Goal: Navigation & Orientation: Understand site structure

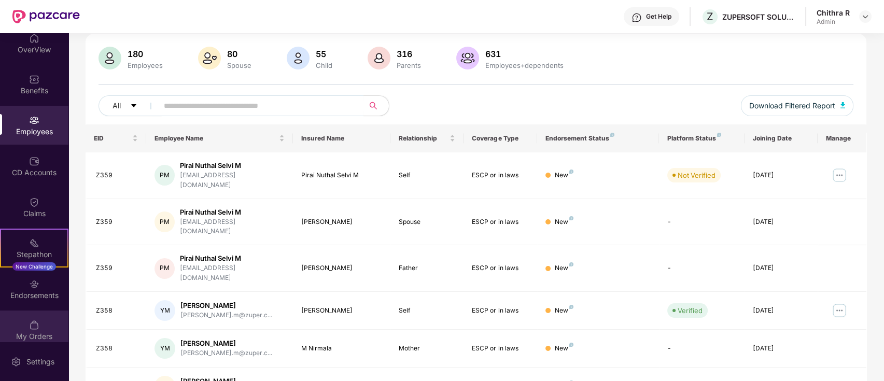
scroll to position [18, 0]
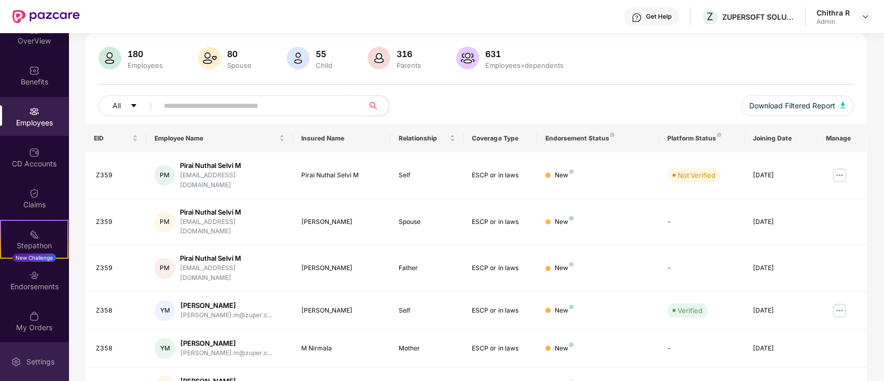
click at [32, 365] on div "Settings" at bounding box center [40, 362] width 34 height 10
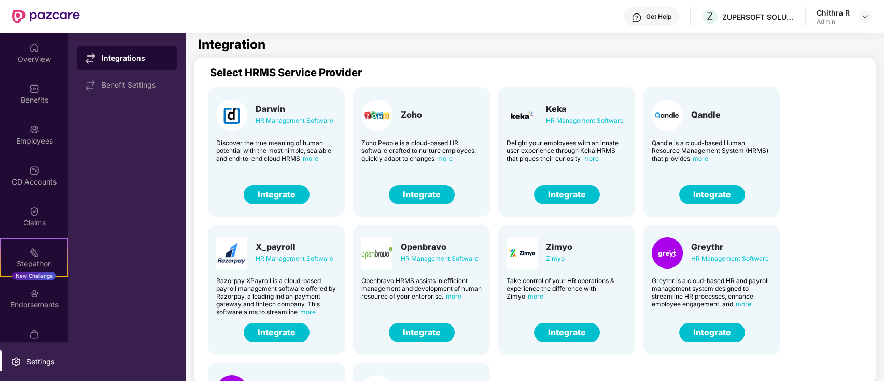
click at [844, 15] on div "Chithra R" at bounding box center [833, 13] width 33 height 10
click at [867, 15] on img at bounding box center [866, 16] width 8 height 8
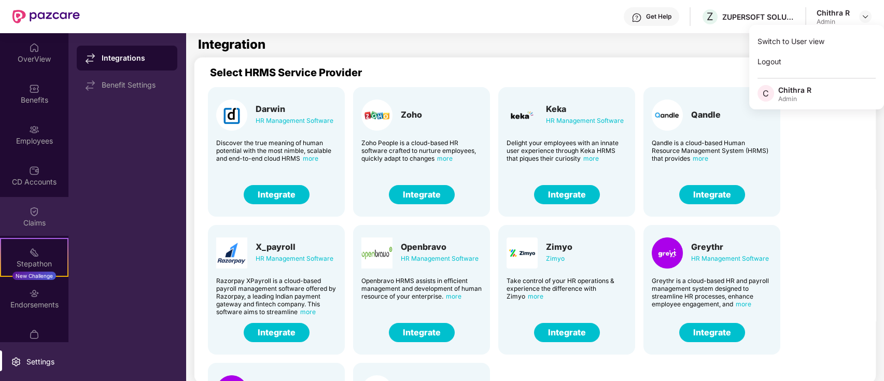
click at [24, 220] on div "Claims" at bounding box center [34, 223] width 68 height 10
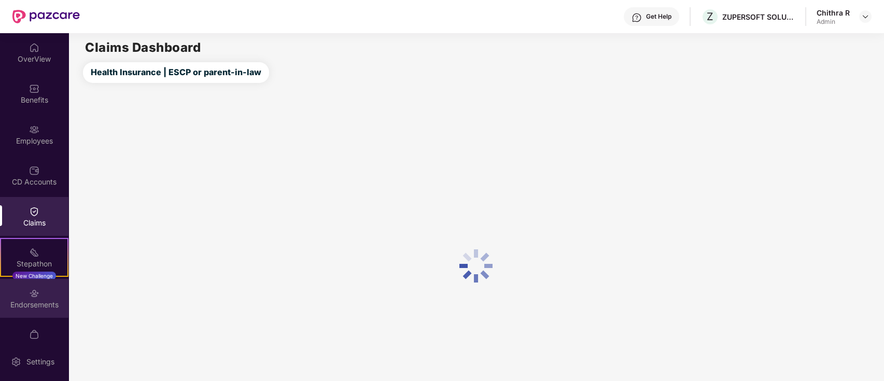
click at [18, 301] on div "Endorsements" at bounding box center [34, 305] width 68 height 10
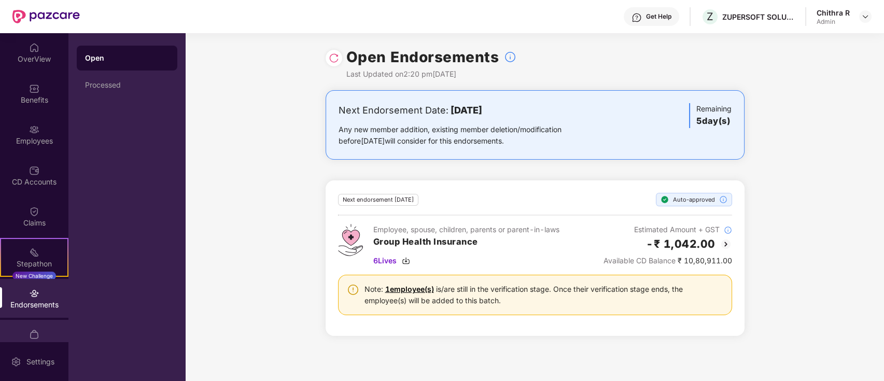
click at [29, 329] on img at bounding box center [34, 334] width 10 height 10
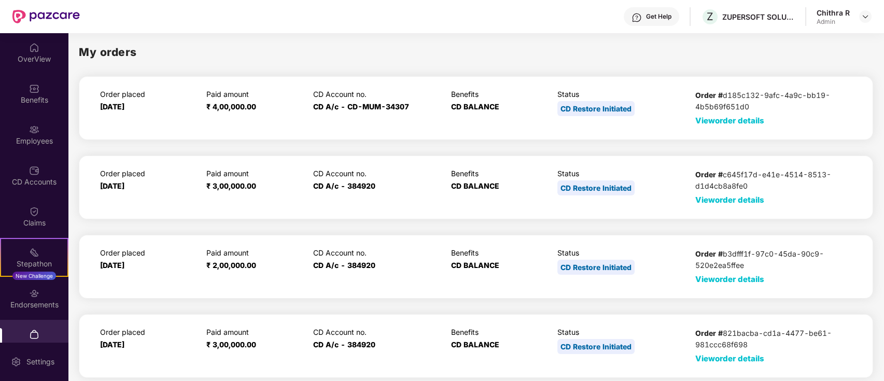
click at [739, 354] on span "View order details" at bounding box center [730, 359] width 69 height 10
click at [732, 360] on span "Hide order details" at bounding box center [729, 359] width 67 height 10
click at [43, 164] on div "CD Accounts" at bounding box center [34, 175] width 68 height 39
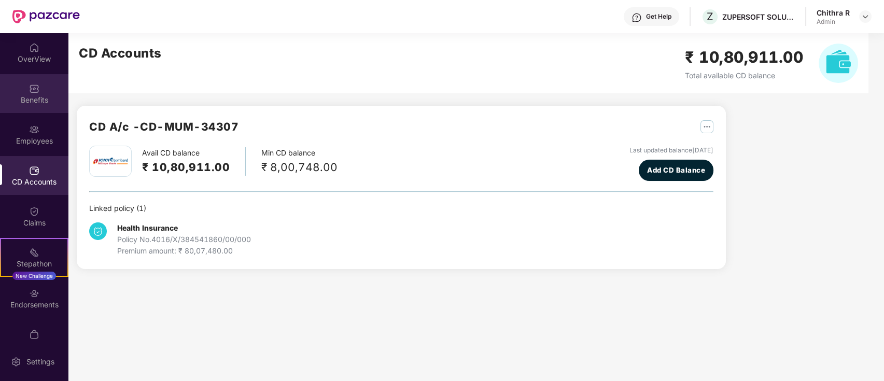
click at [42, 102] on div "Benefits" at bounding box center [34, 100] width 68 height 10
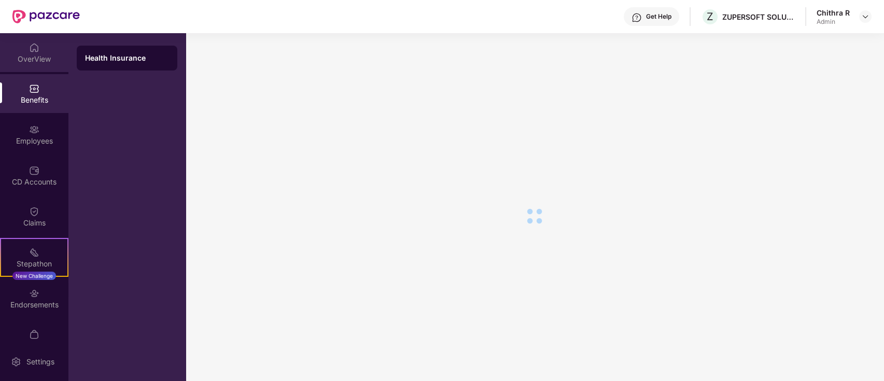
click at [41, 47] on div "OverView" at bounding box center [34, 52] width 68 height 39
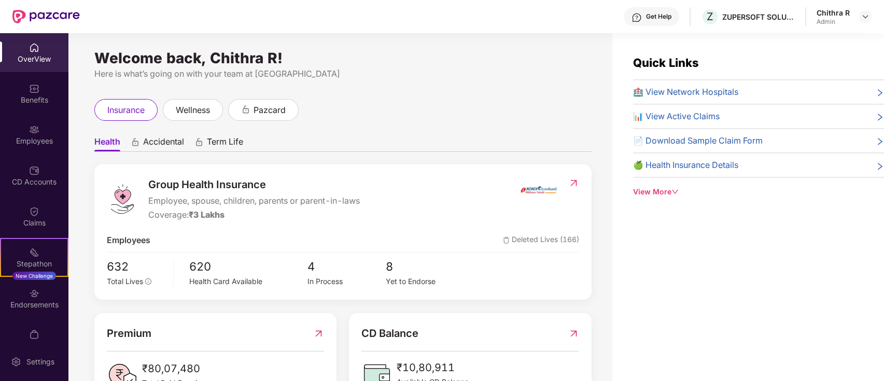
click at [665, 189] on div "View More" at bounding box center [758, 191] width 251 height 11
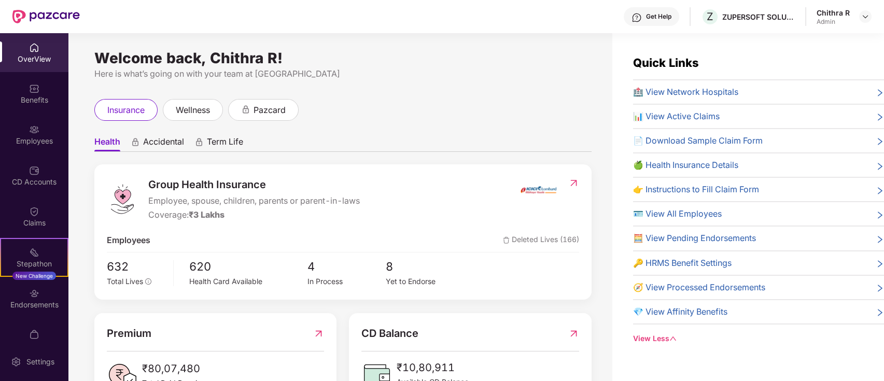
click at [672, 169] on span "🍏 Health Insurance Details" at bounding box center [685, 165] width 105 height 13
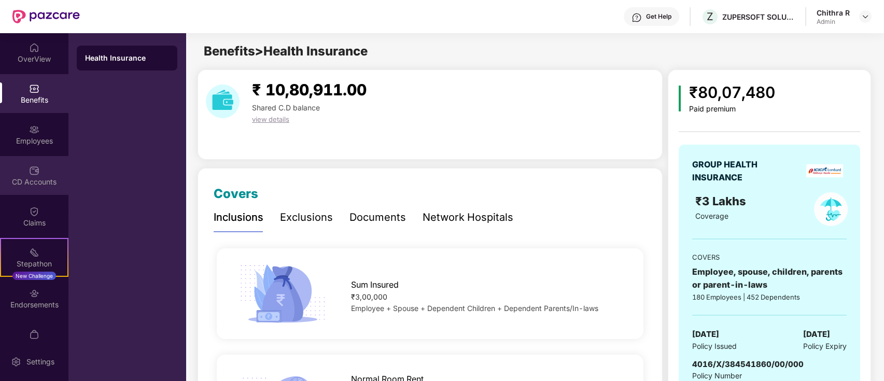
click at [24, 160] on div "CD Accounts" at bounding box center [34, 175] width 68 height 39
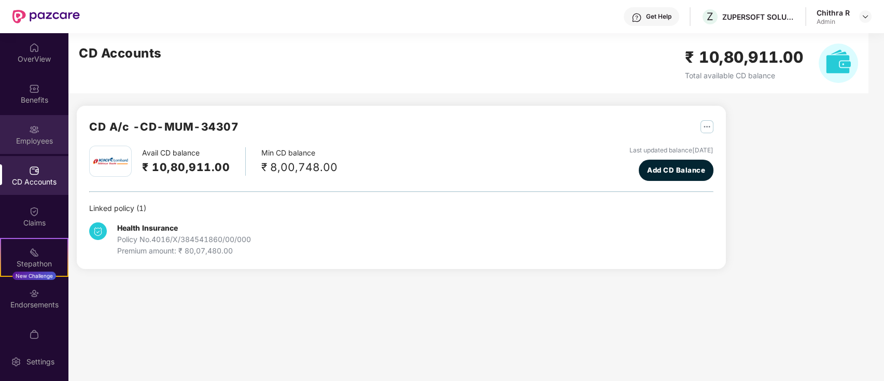
click at [22, 120] on div "Employees" at bounding box center [34, 134] width 68 height 39
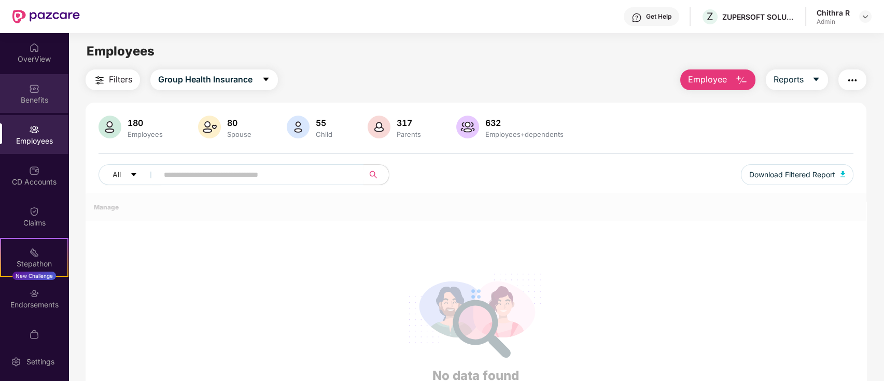
click at [29, 93] on img at bounding box center [34, 89] width 10 height 10
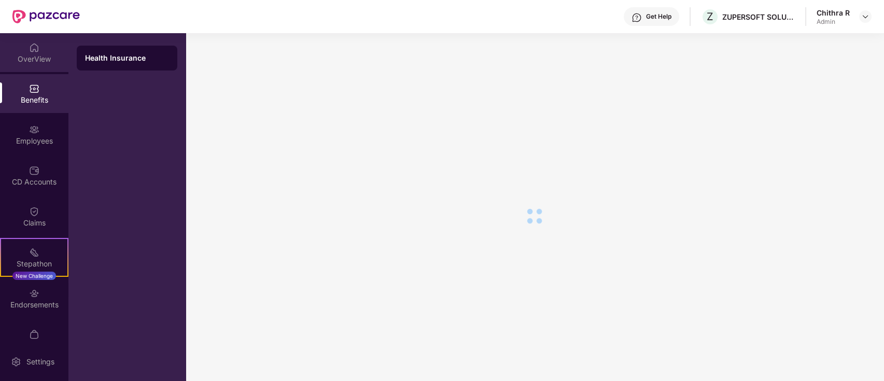
click at [43, 60] on div "OverView" at bounding box center [34, 59] width 68 height 10
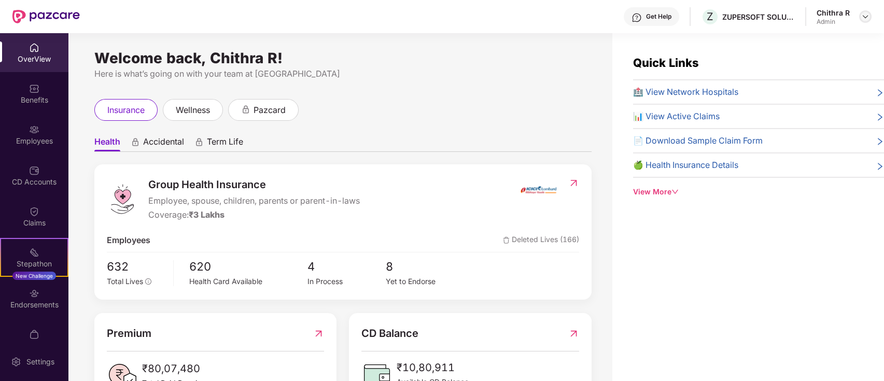
click at [860, 17] on div at bounding box center [865, 16] width 12 height 12
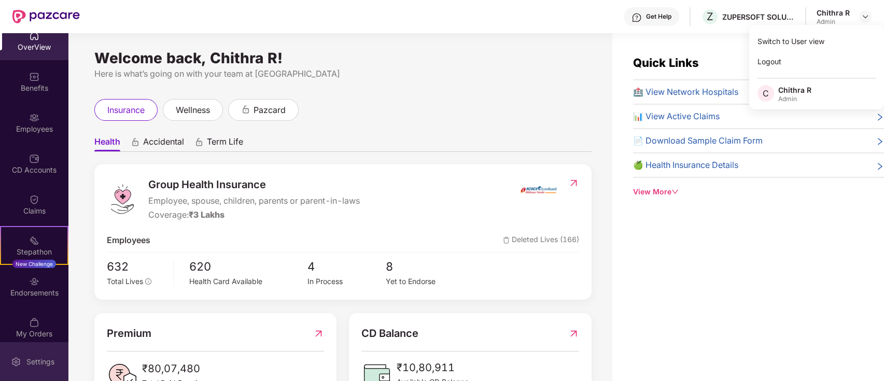
scroll to position [18, 0]
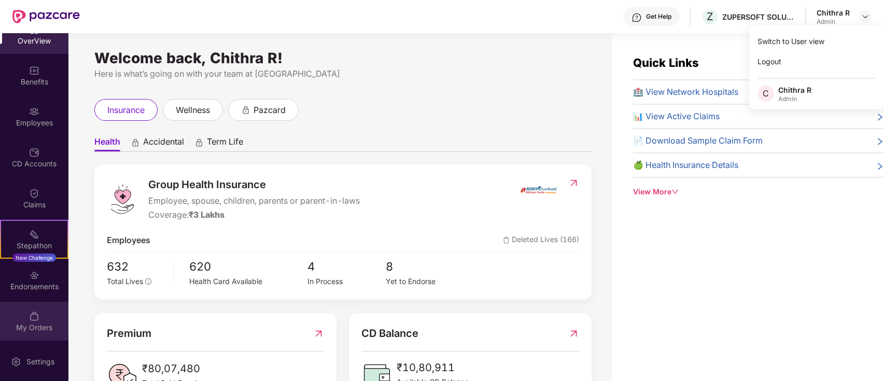
click at [30, 327] on div "My Orders" at bounding box center [34, 328] width 68 height 10
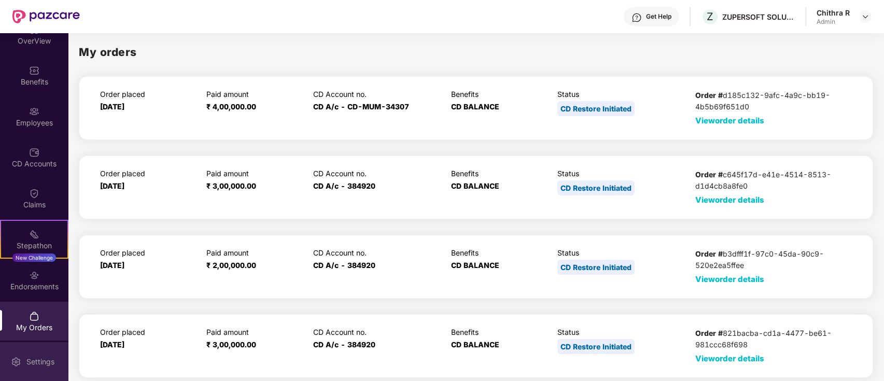
click at [34, 350] on div "Settings" at bounding box center [34, 361] width 68 height 39
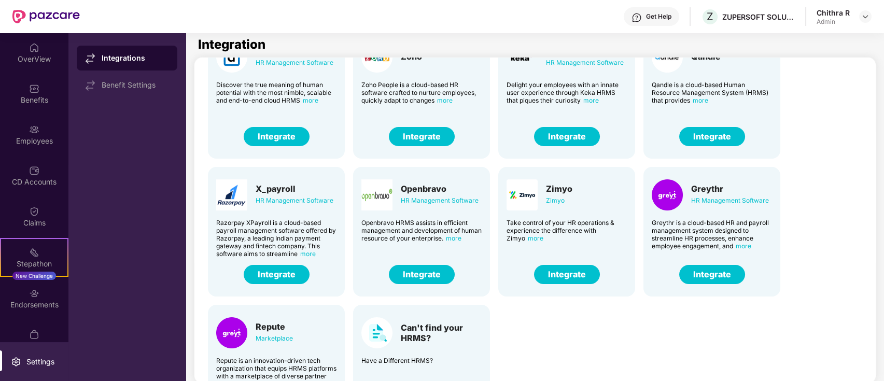
scroll to position [109, 0]
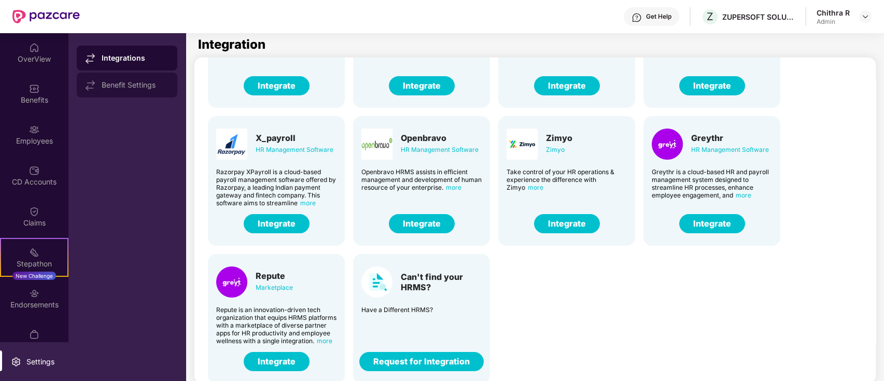
click at [128, 86] on div "Benefit Settings" at bounding box center [135, 85] width 67 height 8
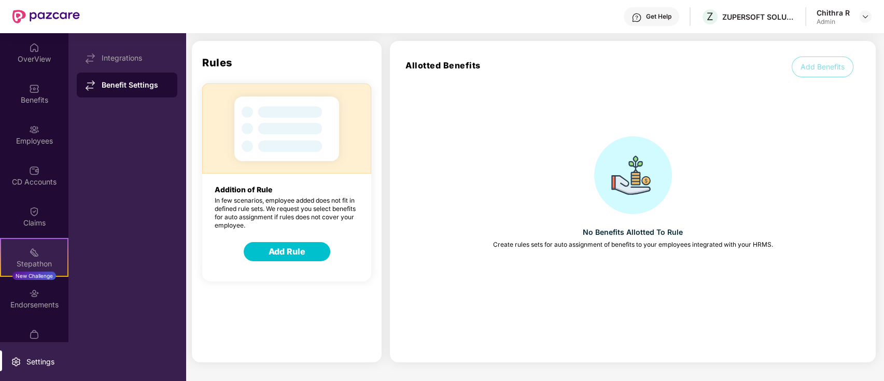
scroll to position [39, 0]
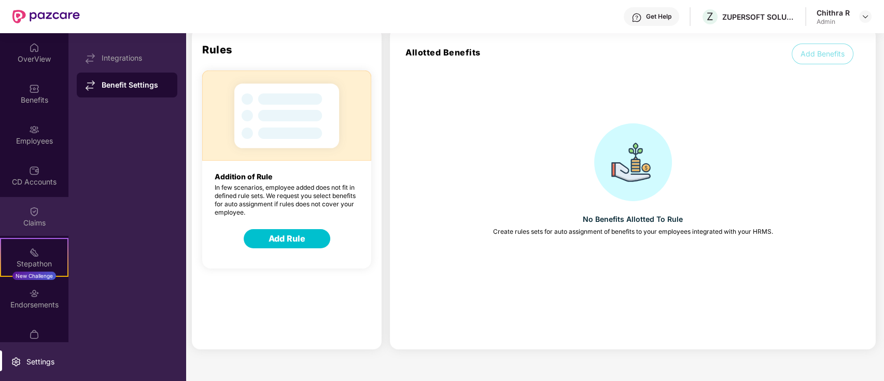
click at [19, 209] on div "Claims" at bounding box center [34, 216] width 68 height 39
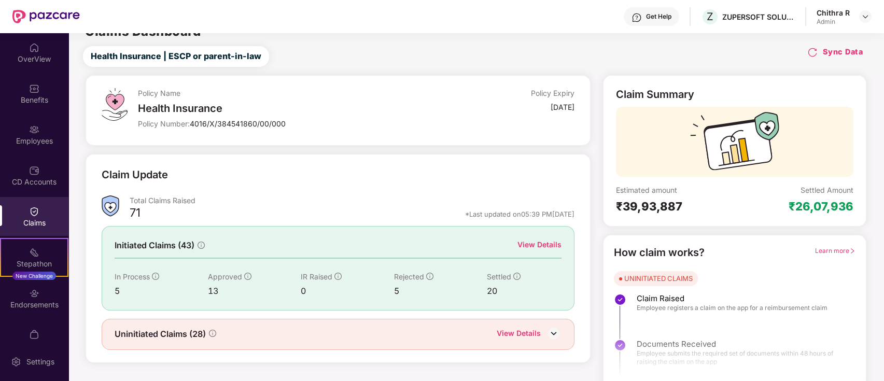
scroll to position [25, 0]
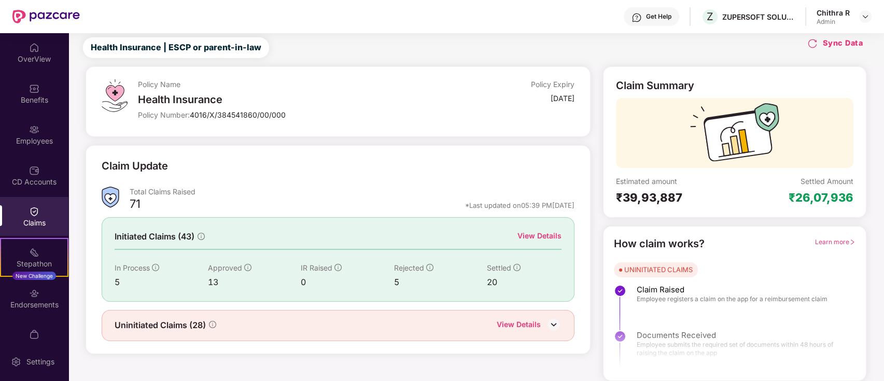
click at [532, 324] on div "View Details" at bounding box center [519, 325] width 44 height 13
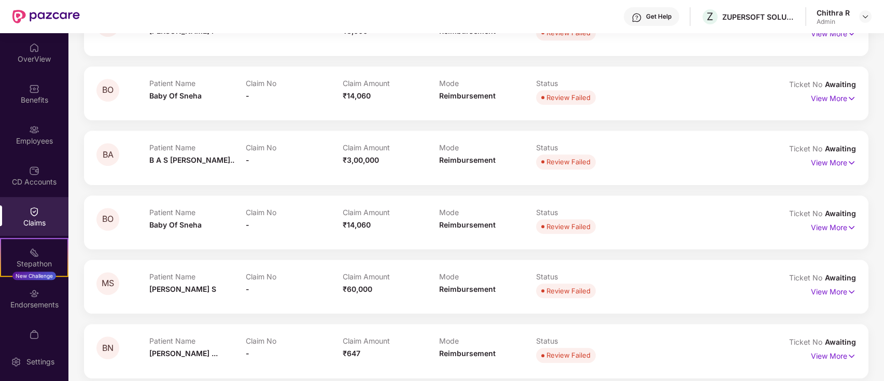
scroll to position [1577, 0]
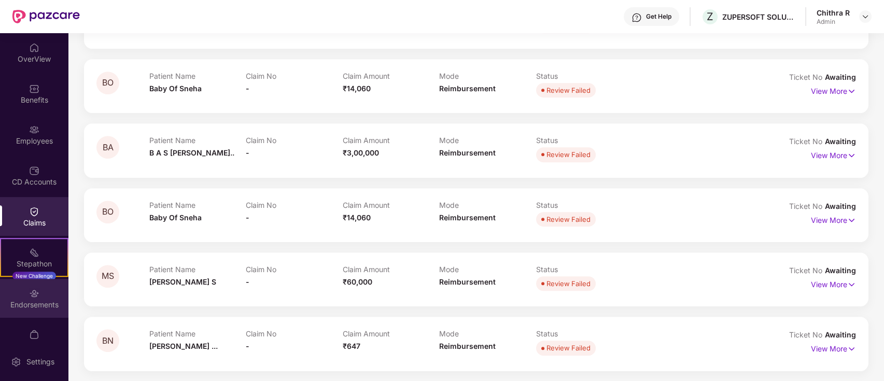
click at [20, 304] on div "Endorsements" at bounding box center [34, 305] width 68 height 10
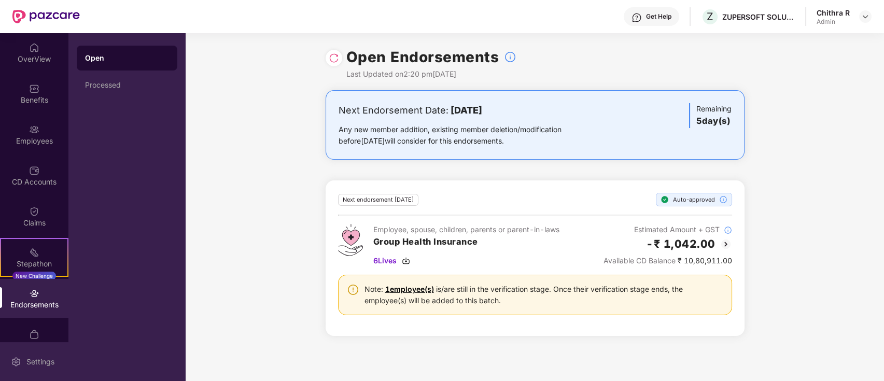
click at [32, 348] on div "Settings" at bounding box center [34, 361] width 68 height 39
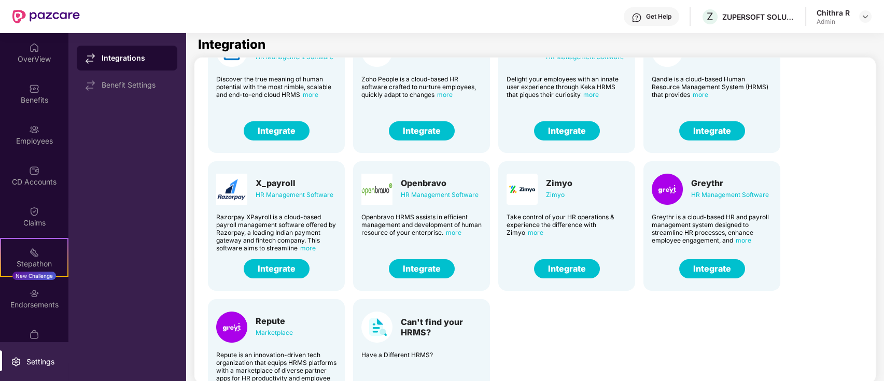
scroll to position [109, 0]
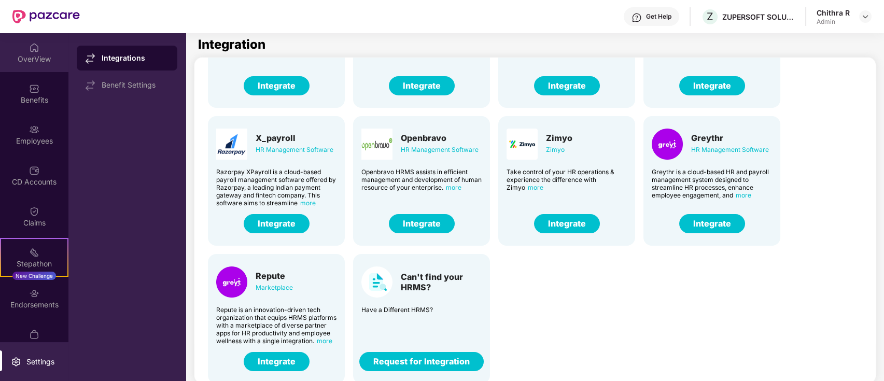
click at [26, 36] on div "OverView" at bounding box center [34, 52] width 68 height 39
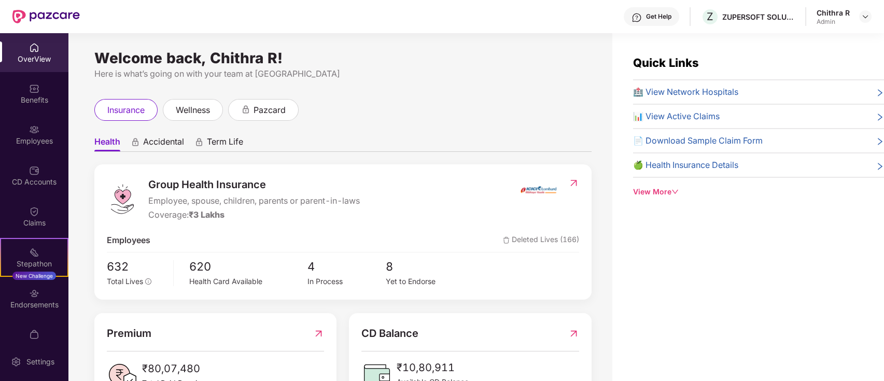
click at [642, 191] on div "View More" at bounding box center [758, 191] width 251 height 11
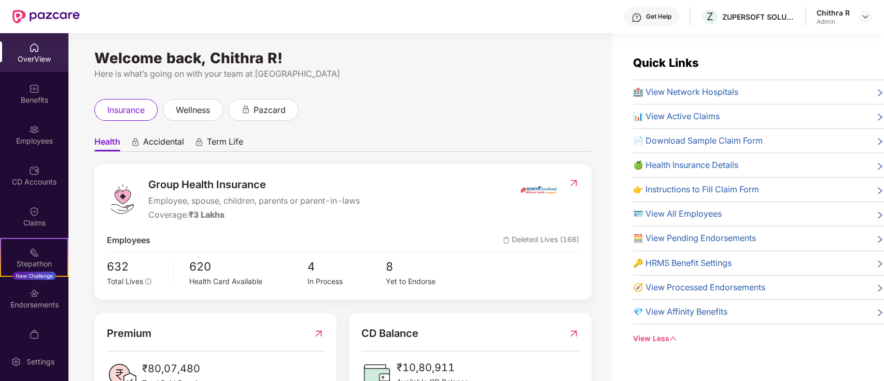
click at [684, 285] on span "🧭 View Processed Endorsements" at bounding box center [699, 287] width 132 height 13
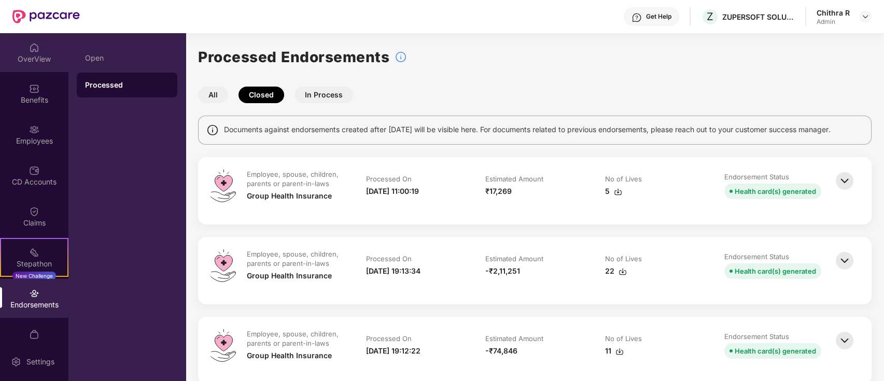
click at [29, 49] on img at bounding box center [34, 48] width 10 height 10
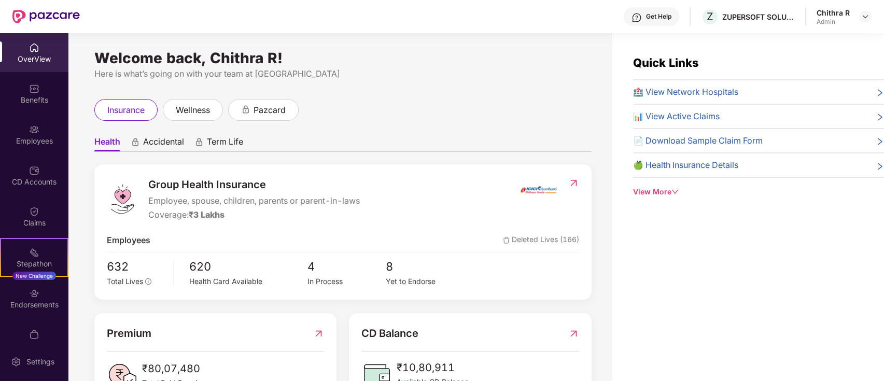
click at [651, 187] on div "View More" at bounding box center [758, 191] width 251 height 11
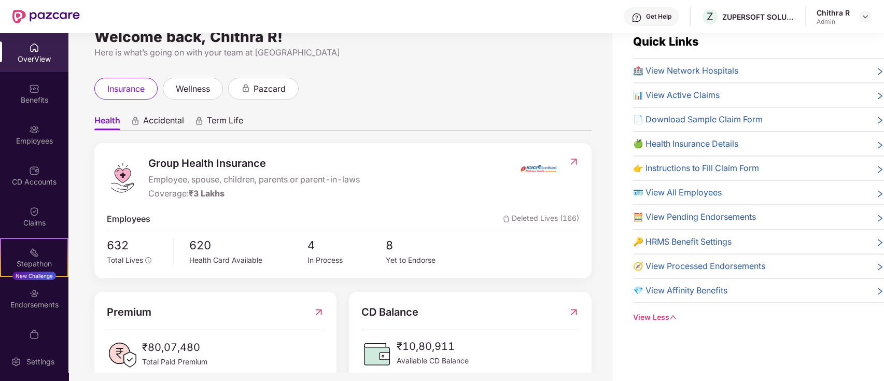
scroll to position [33, 0]
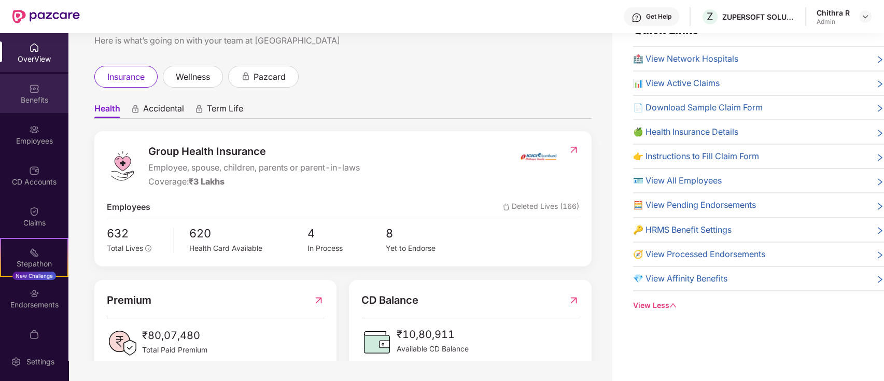
click at [13, 88] on div "Benefits" at bounding box center [34, 93] width 68 height 39
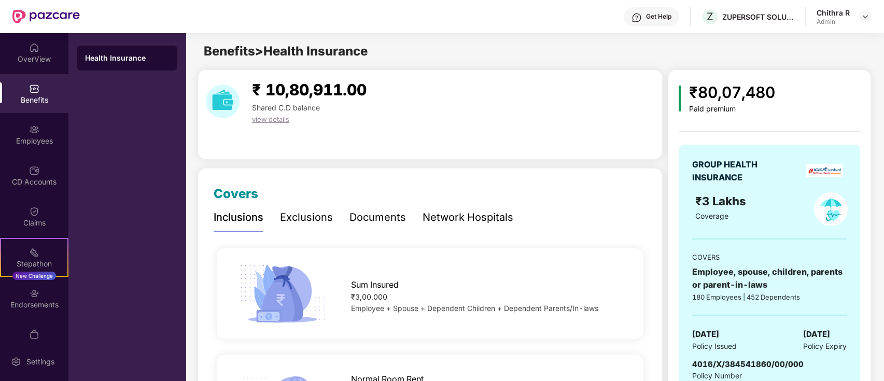
click at [726, 91] on div "₹80,07,480" at bounding box center [732, 92] width 86 height 24
click at [19, 122] on div "Employees" at bounding box center [34, 134] width 68 height 39
